Goal: Task Accomplishment & Management: Complete application form

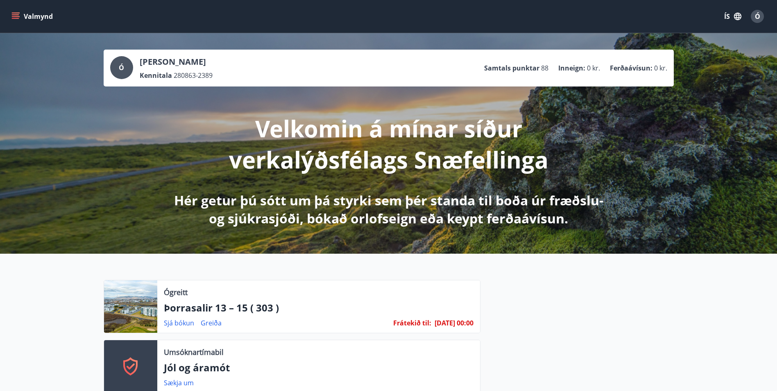
click at [16, 16] on icon "menu" at bounding box center [15, 16] width 8 height 8
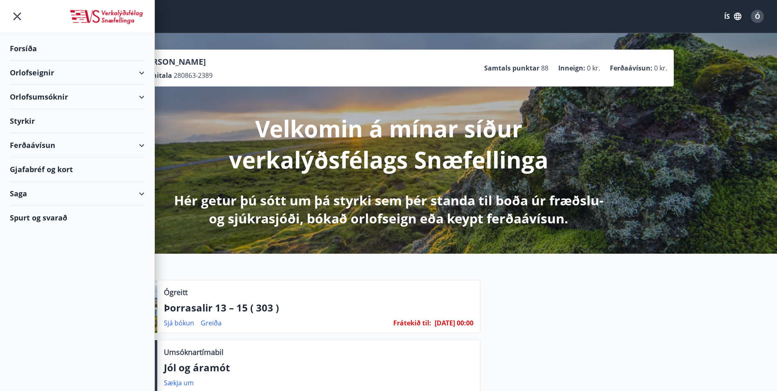
click at [31, 118] on div "Styrkir" at bounding box center [77, 121] width 135 height 24
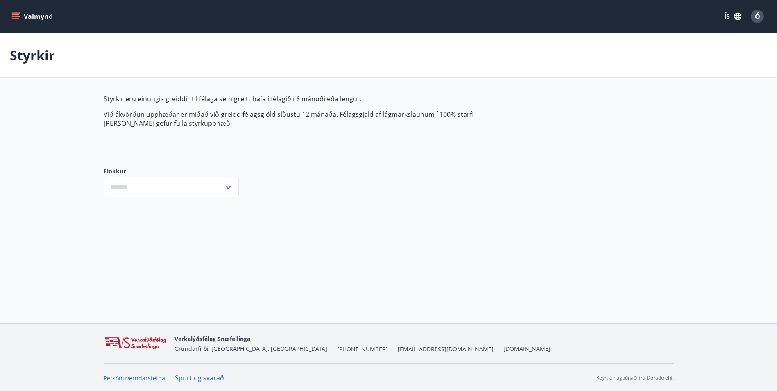
type input "***"
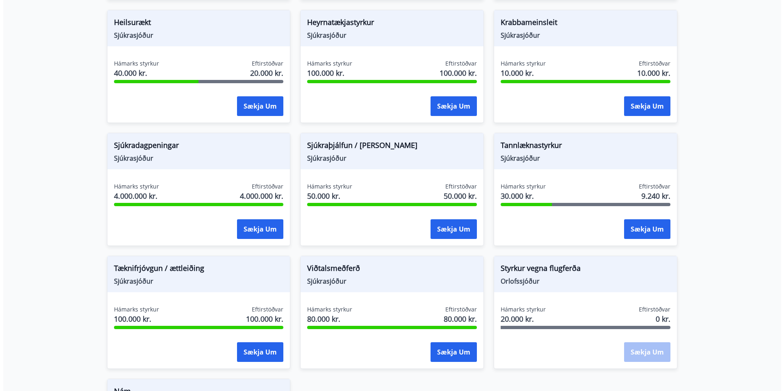
scroll to position [451, 0]
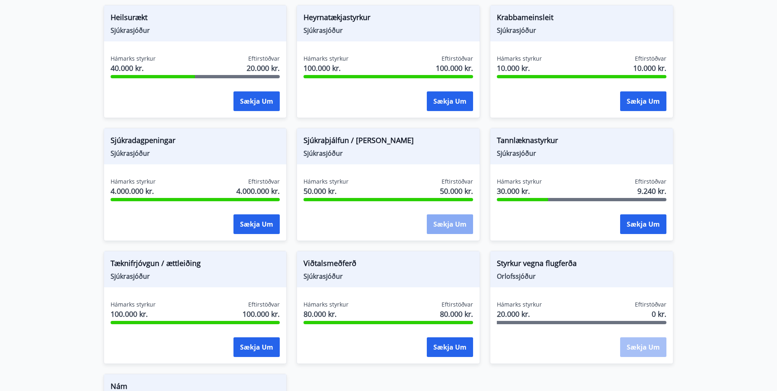
click at [454, 224] on button "Sækja um" at bounding box center [450, 224] width 46 height 20
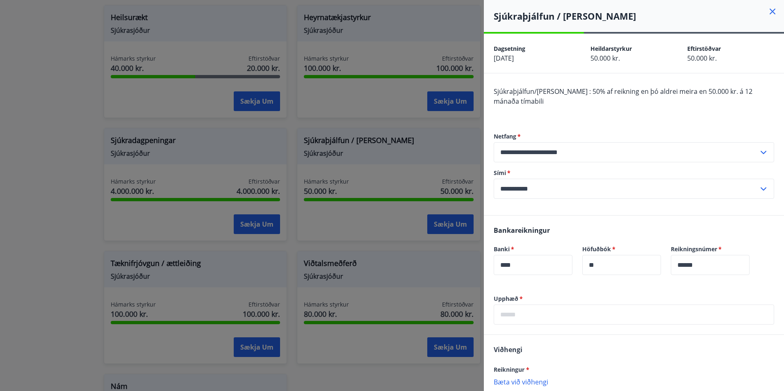
click at [550, 308] on input "text" at bounding box center [633, 314] width 280 height 20
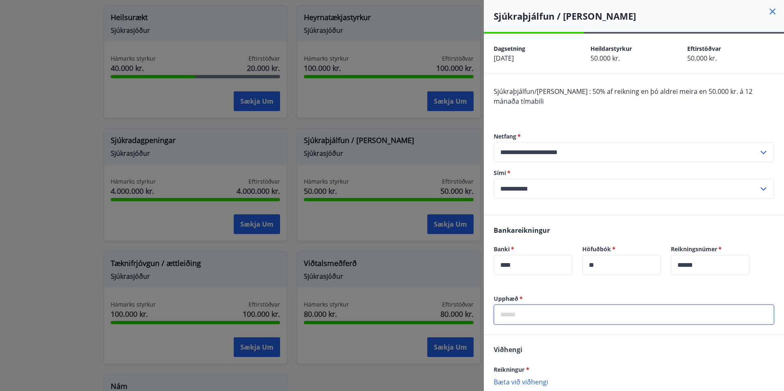
click at [535, 310] on input "text" at bounding box center [633, 314] width 280 height 20
type input "*****"
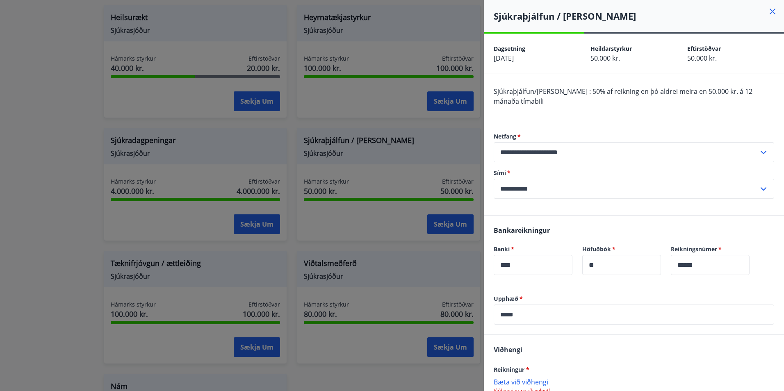
click at [574, 363] on div "Viðhengi Reikningur * [PERSON_NAME] við viðhengi Viðhengi er nauðsynlegt! Viðhe…" at bounding box center [634, 385] width 300 height 100
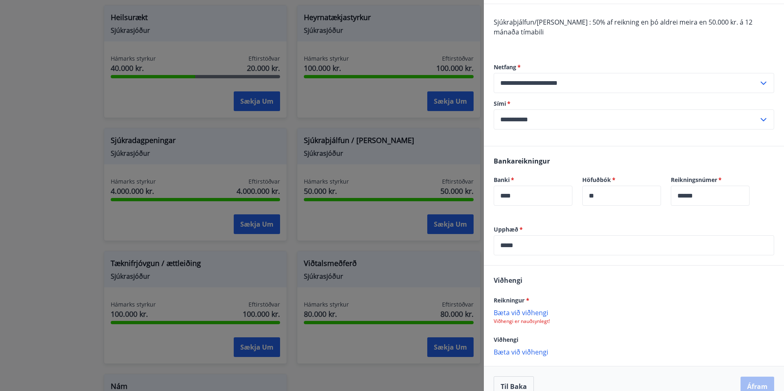
scroll to position [82, 0]
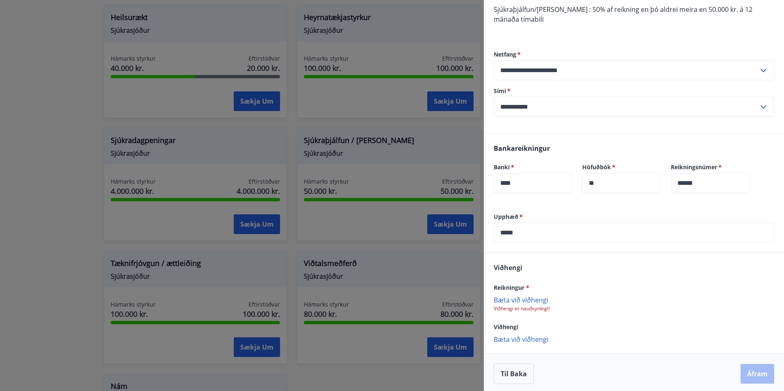
click at [539, 303] on p "Bæta við viðhengi" at bounding box center [633, 299] width 280 height 8
click at [753, 375] on button "Áfram" at bounding box center [757, 375] width 34 height 20
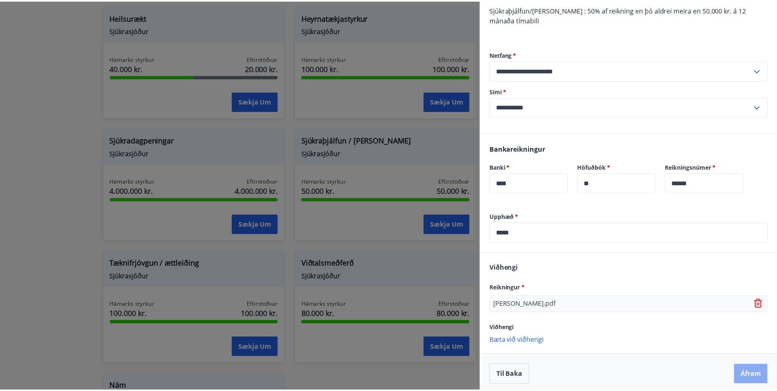
scroll to position [0, 0]
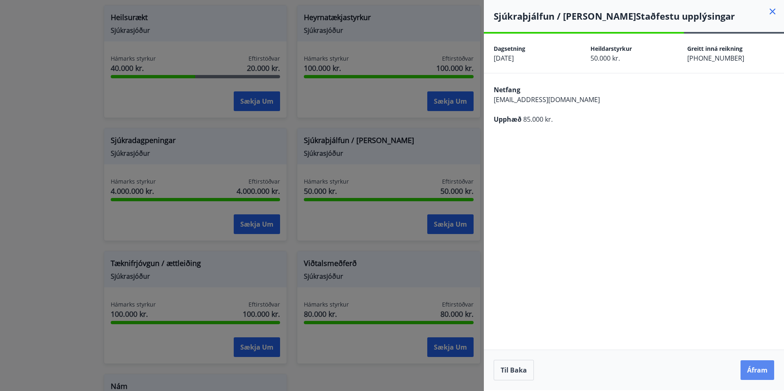
click at [752, 375] on button "Áfram" at bounding box center [757, 370] width 34 height 20
click at [768, 38] on icon "Close" at bounding box center [766, 41] width 10 height 10
click at [772, 9] on icon at bounding box center [772, 12] width 10 height 10
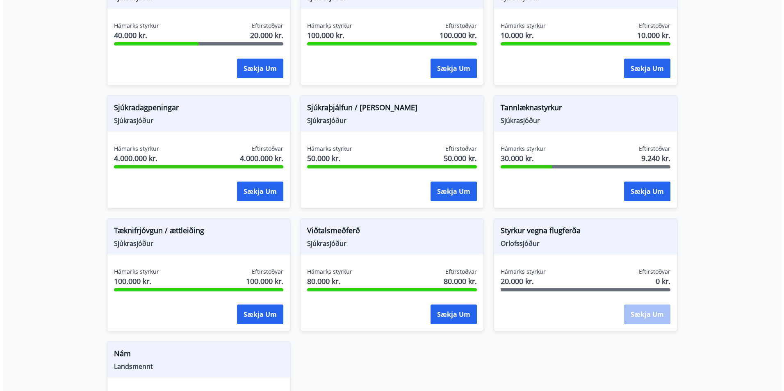
scroll to position [369, 0]
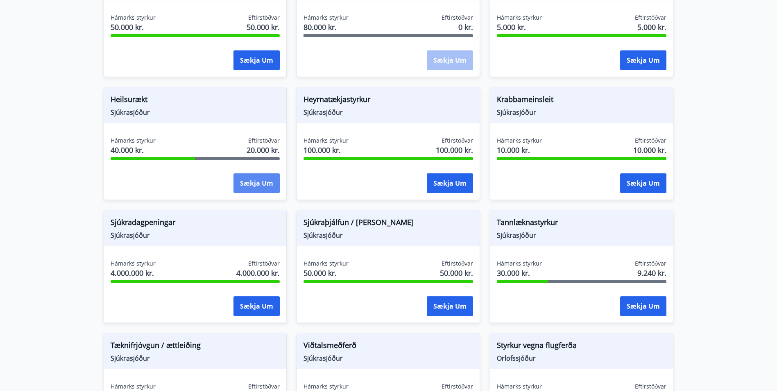
click at [243, 183] on button "Sækja um" at bounding box center [257, 183] width 46 height 20
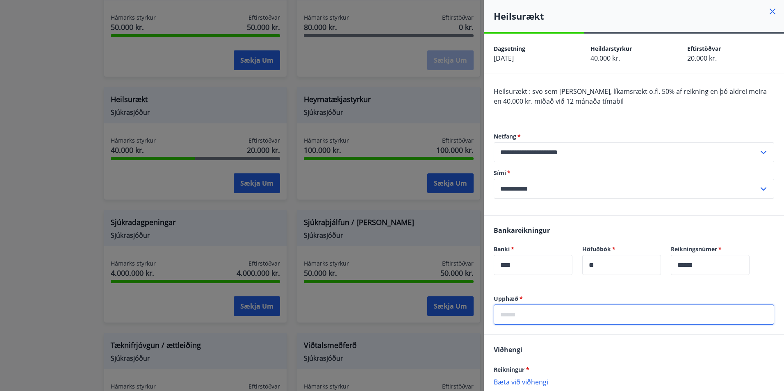
click at [539, 316] on input "text" at bounding box center [633, 314] width 280 height 20
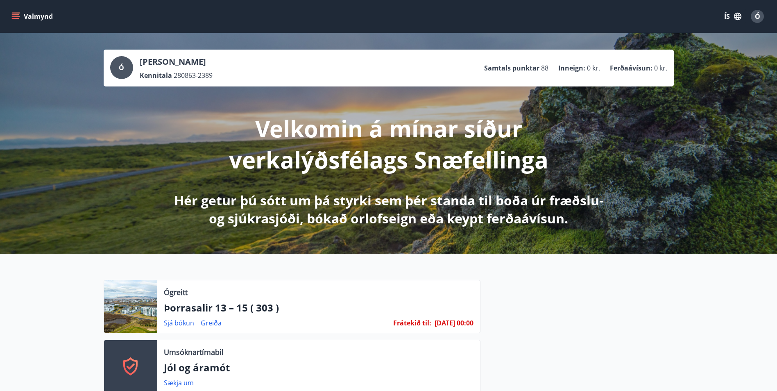
click at [35, 17] on button "Valmynd" at bounding box center [33, 16] width 46 height 15
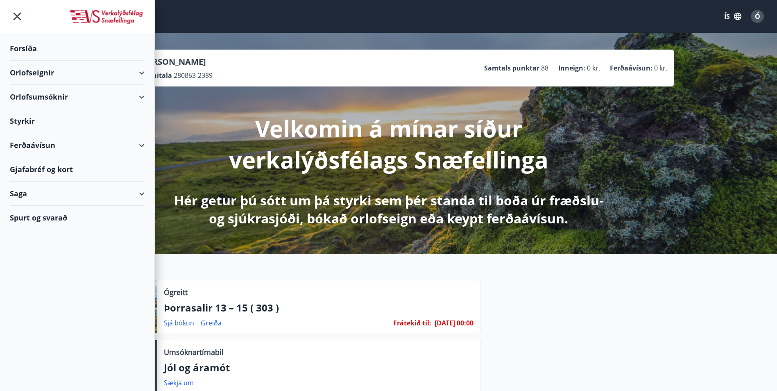
click at [32, 72] on div "Orlofseignir" at bounding box center [77, 73] width 135 height 24
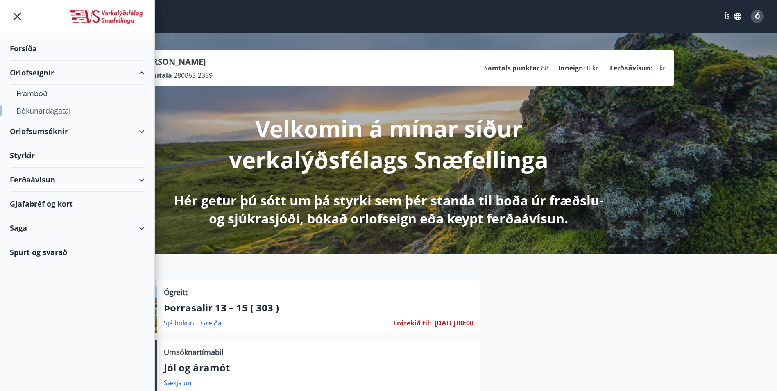
click at [54, 109] on div "Bókunardagatal" at bounding box center [77, 110] width 122 height 17
